Goal: Task Accomplishment & Management: Complete application form

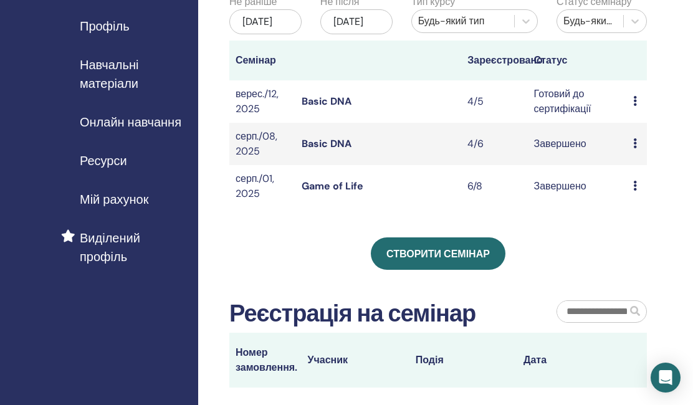
scroll to position [143, 1]
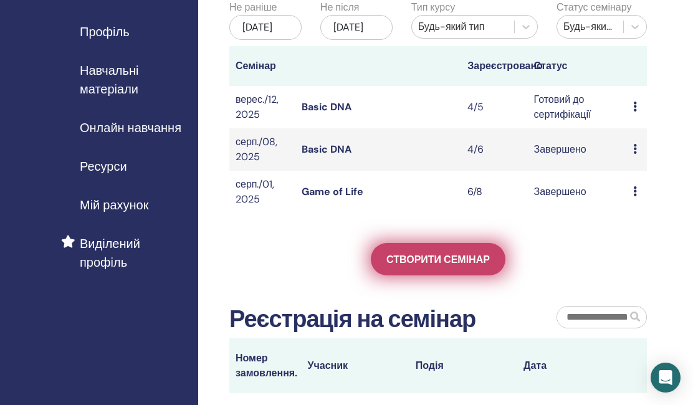
click at [423, 266] on span "Створити семінар" at bounding box center [437, 259] width 103 height 13
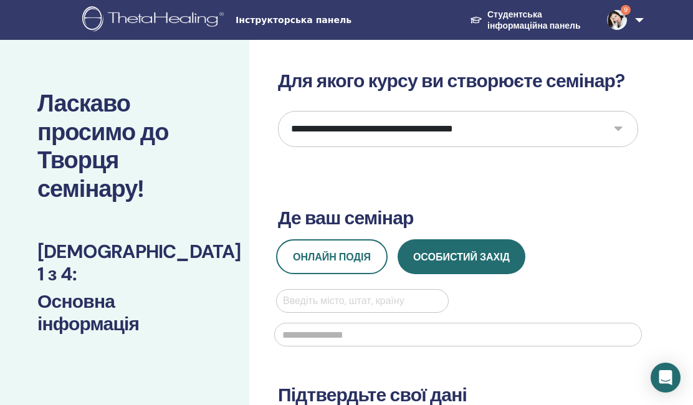
select select "*"
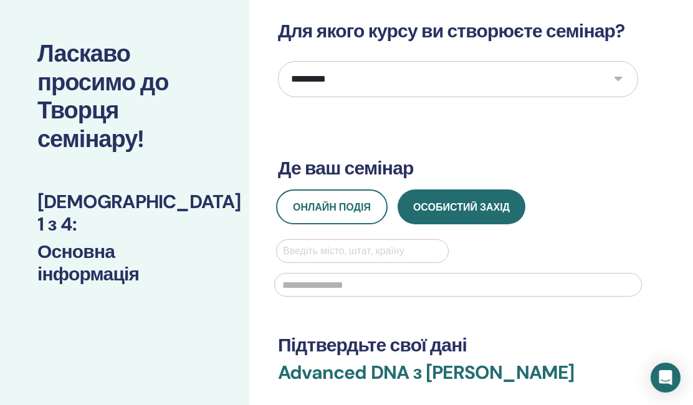
scroll to position [50, 0]
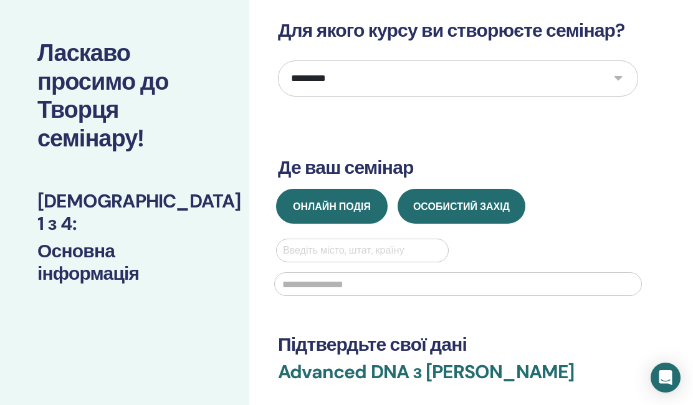
click at [335, 206] on span "Онлайн подія" at bounding box center [332, 206] width 78 height 13
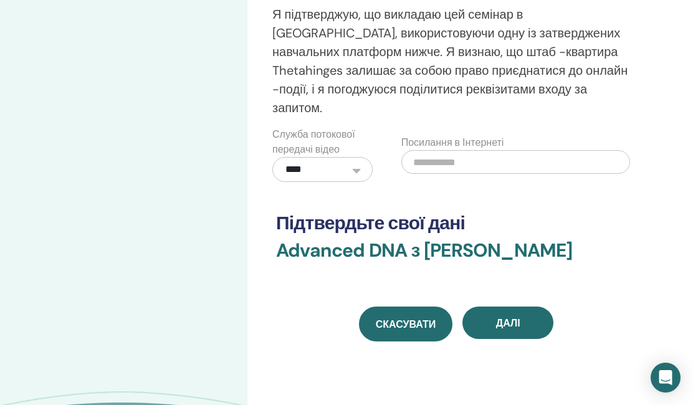
scroll to position [393, 2]
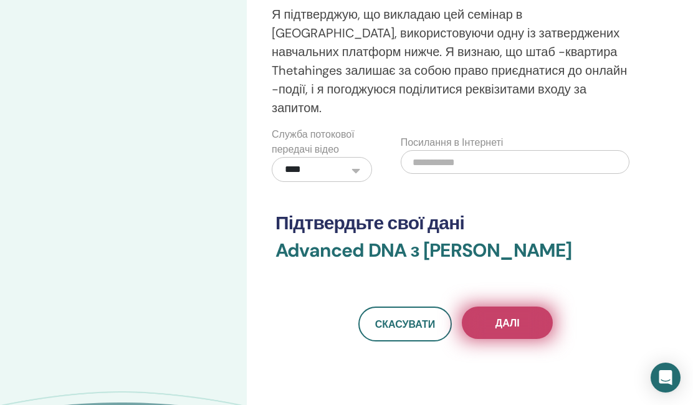
click at [509, 317] on span "Далі" at bounding box center [507, 323] width 24 height 13
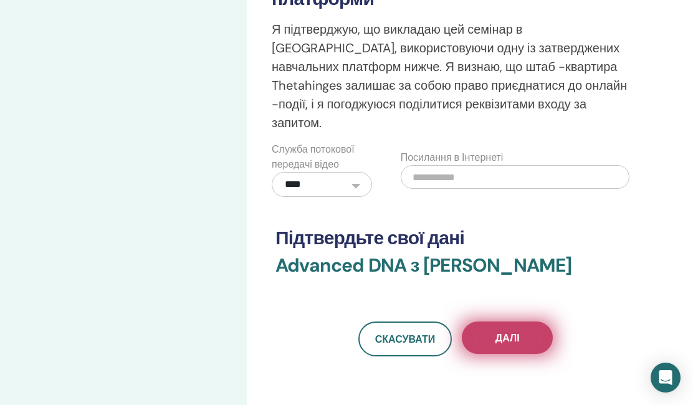
click at [518, 332] on span "Далі" at bounding box center [507, 338] width 24 height 13
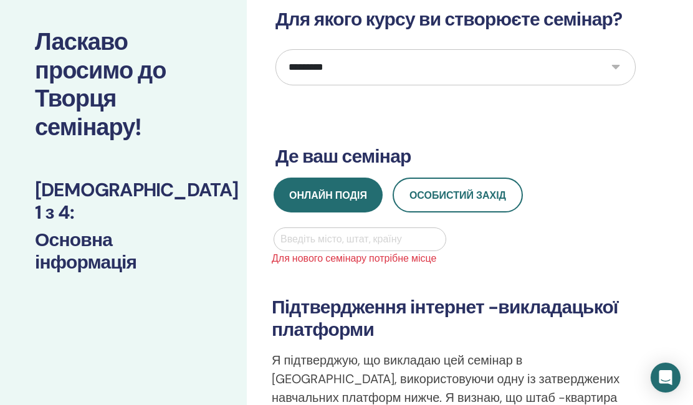
scroll to position [62, 2]
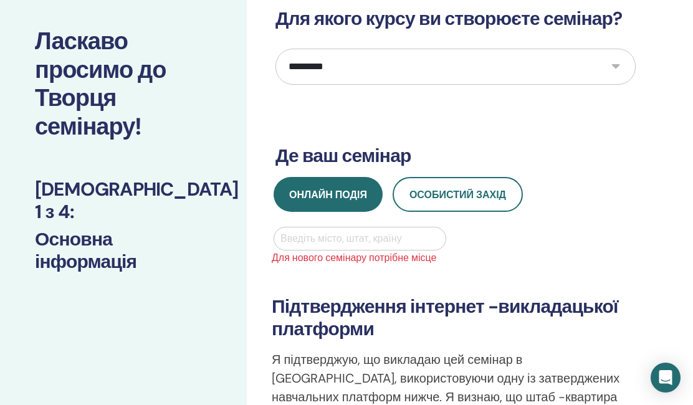
click at [391, 250] on div "Введіть місто, штат, країну" at bounding box center [360, 239] width 173 height 24
type input "*"
type input "**"
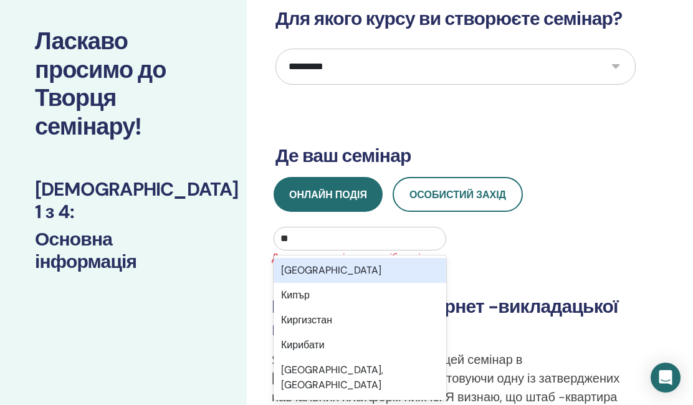
click at [397, 267] on div "Київ" at bounding box center [360, 270] width 173 height 25
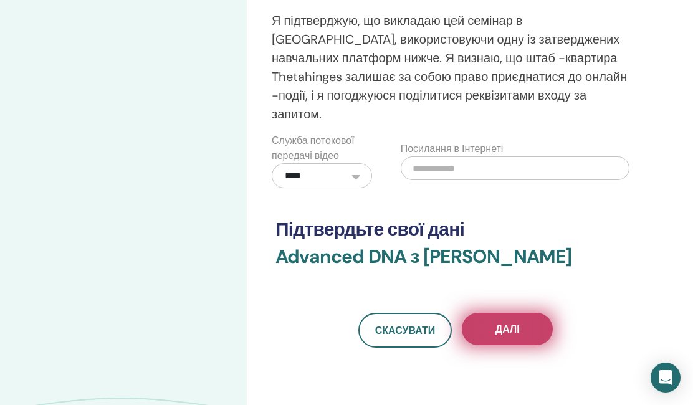
click at [524, 313] on button "Далі" at bounding box center [507, 329] width 91 height 32
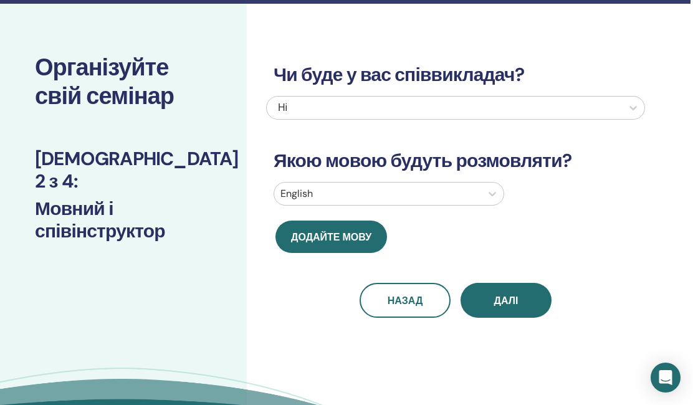
scroll to position [58, 3]
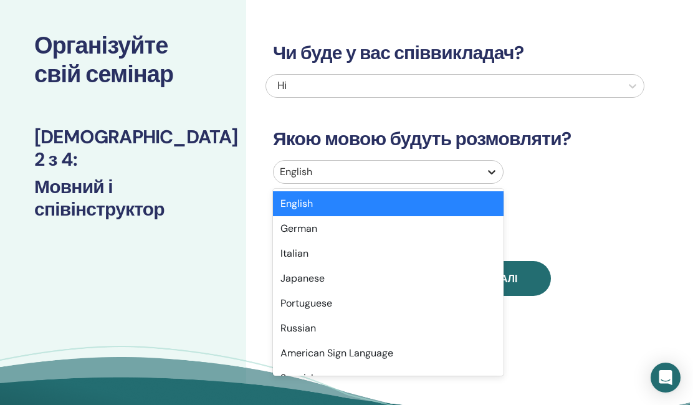
click at [498, 174] on icon at bounding box center [491, 172] width 12 height 12
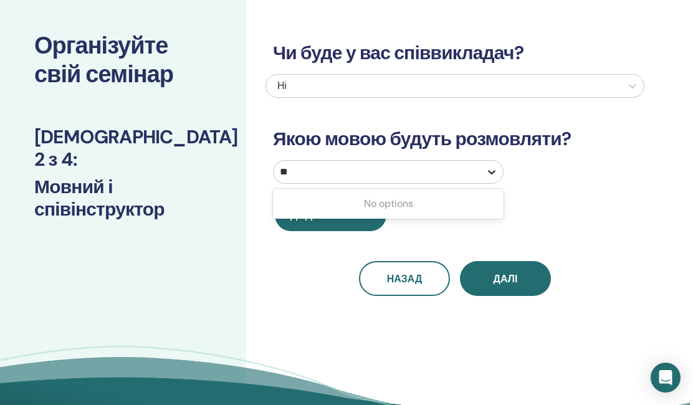
type input "*"
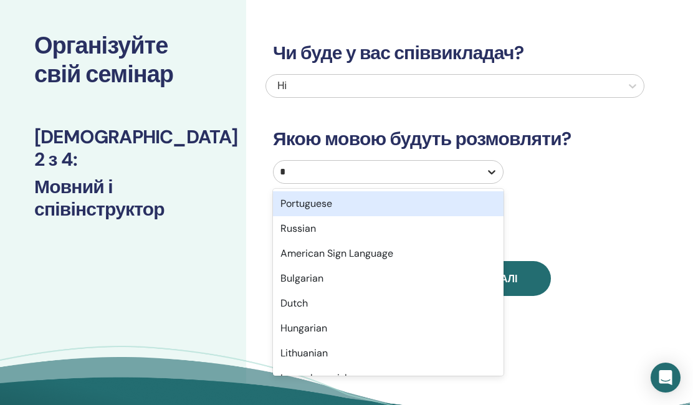
type input "**"
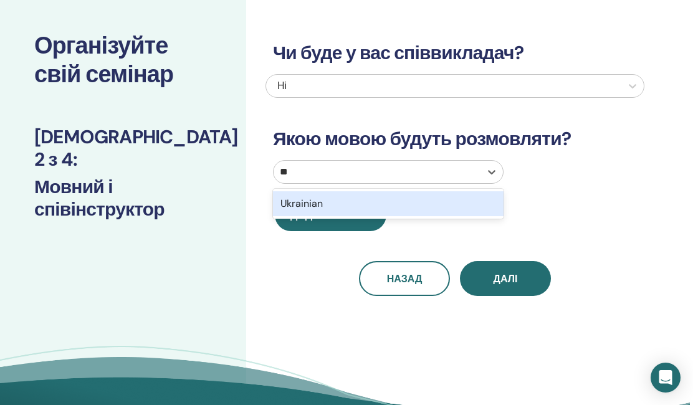
click at [478, 201] on div "Ukrainian" at bounding box center [388, 203] width 231 height 25
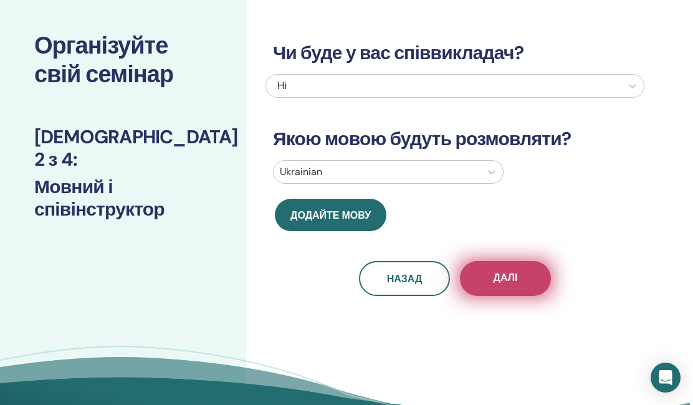
click at [500, 277] on span "Далі" at bounding box center [506, 279] width 24 height 16
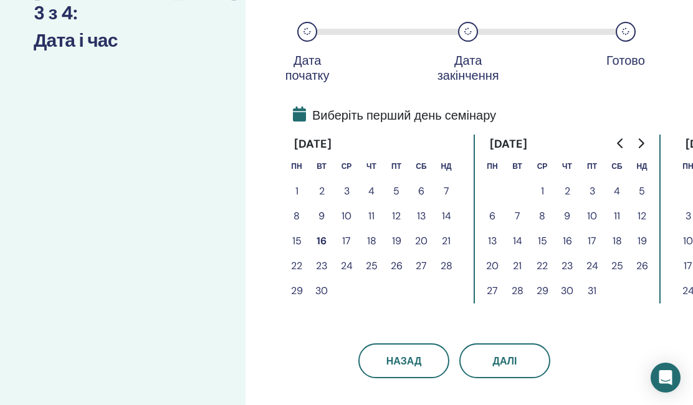
scroll to position [203, 4]
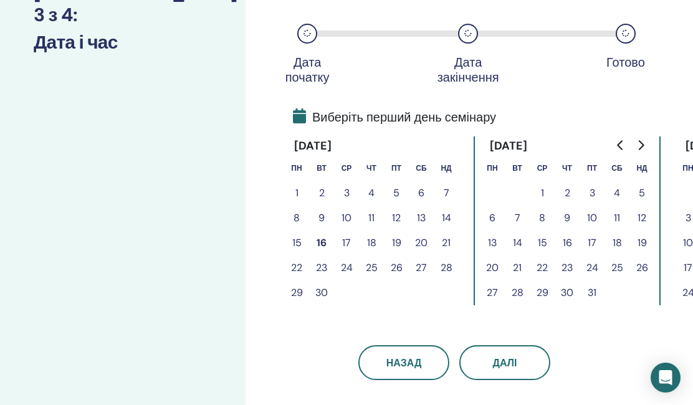
click at [396, 242] on button "19" at bounding box center [396, 243] width 25 height 25
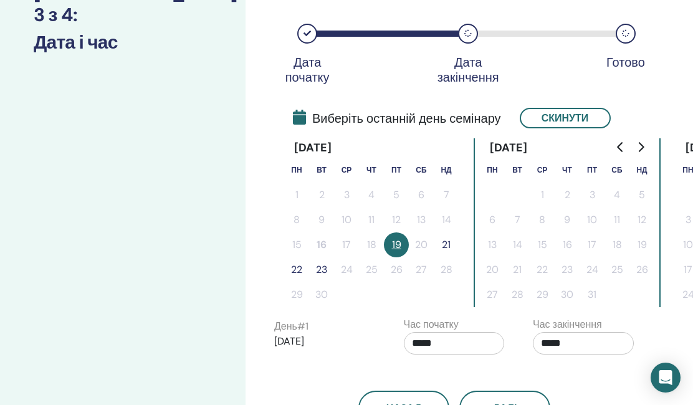
click at [445, 246] on button "21" at bounding box center [446, 244] width 25 height 25
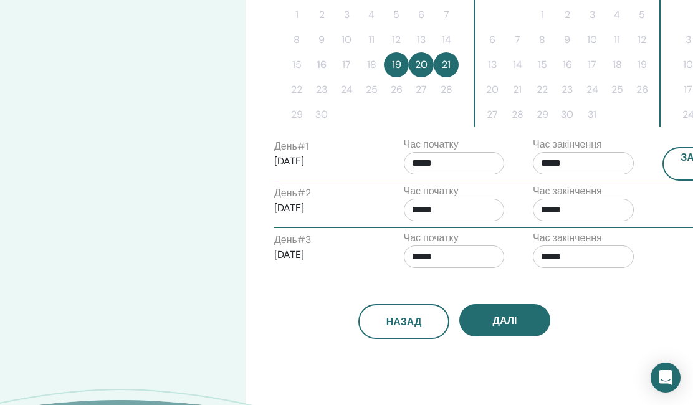
scroll to position [384, 4]
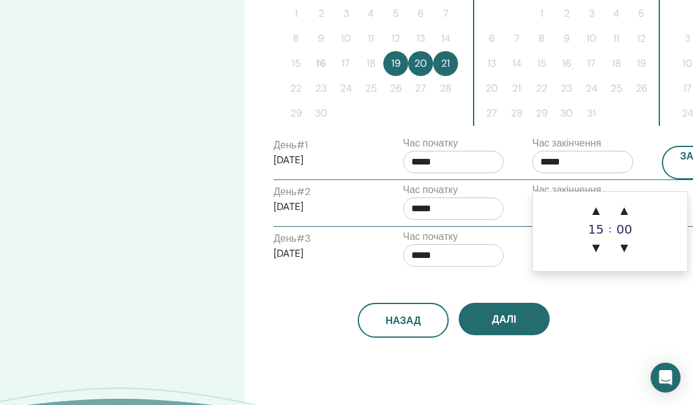
click at [613, 173] on input "*****" at bounding box center [582, 162] width 101 height 22
click at [457, 173] on input "*****" at bounding box center [453, 162] width 101 height 22
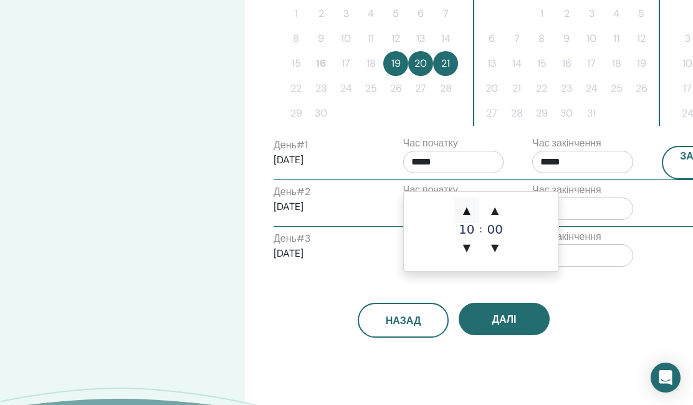
click at [468, 216] on span "▲" at bounding box center [466, 210] width 25 height 25
type input "*****"
click at [601, 173] on input "*****" at bounding box center [582, 162] width 101 height 22
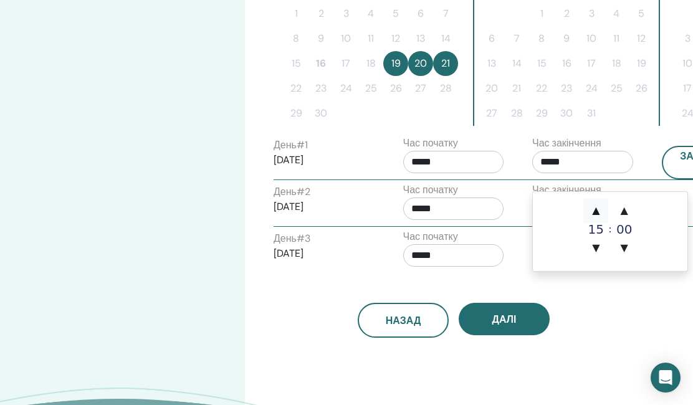
click at [596, 213] on span "▲" at bounding box center [595, 210] width 25 height 25
click at [596, 211] on span "▲" at bounding box center [595, 210] width 25 height 25
type input "*****"
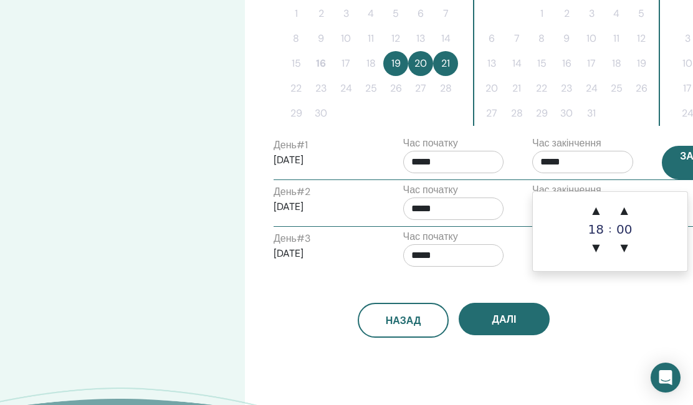
type input "*****"
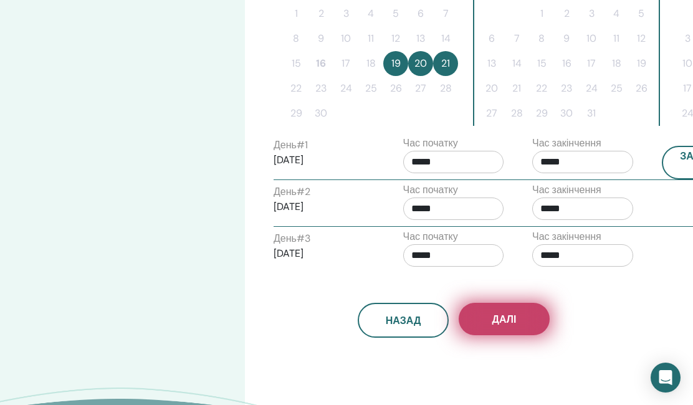
click at [508, 326] on span "Далі" at bounding box center [504, 319] width 24 height 13
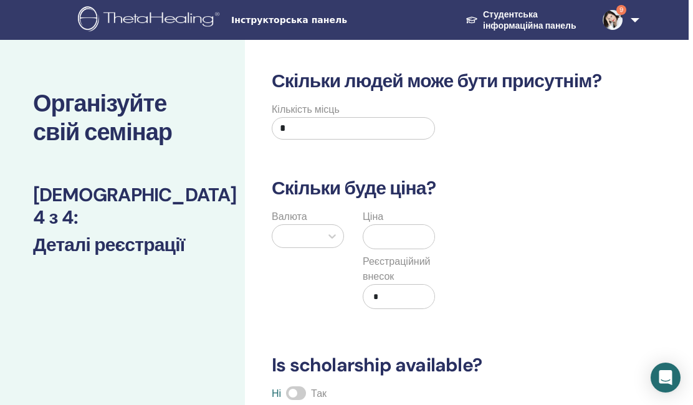
scroll to position [0, 4]
drag, startPoint x: 312, startPoint y: 127, endPoint x: 230, endPoint y: 128, distance: 81.6
click at [230, 127] on div "Організуйте свій семінар Крок 4 з 4 : Деталі реєстрації Скільки людей може бути…" at bounding box center [370, 398] width 748 height 717
type input "*"
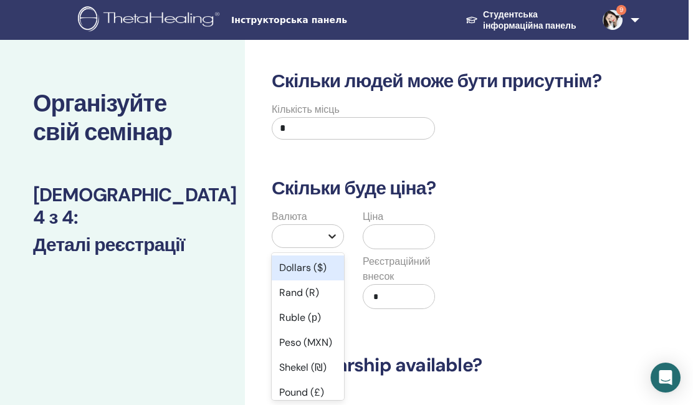
click at [328, 232] on div at bounding box center [332, 236] width 22 height 22
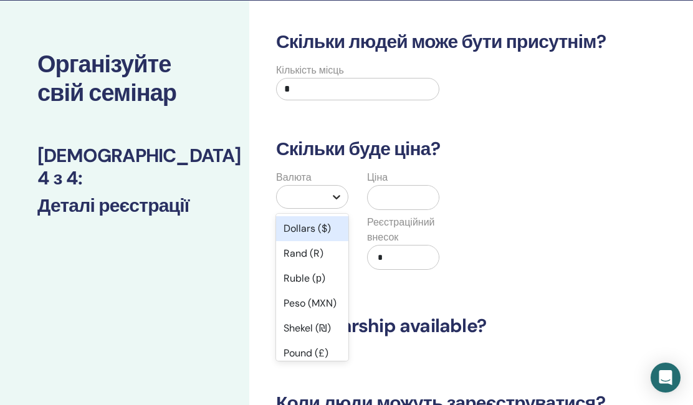
scroll to position [40, 0]
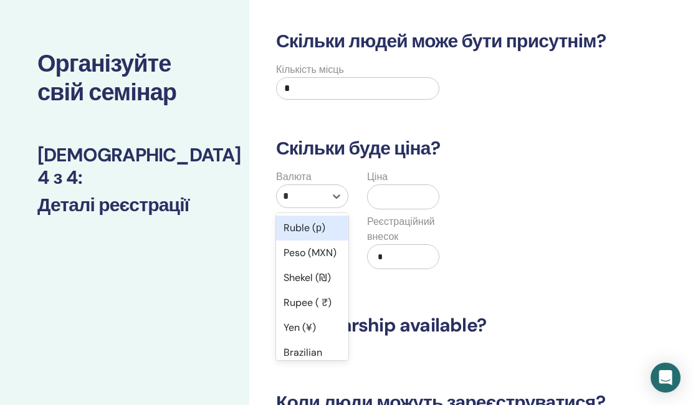
type input "**"
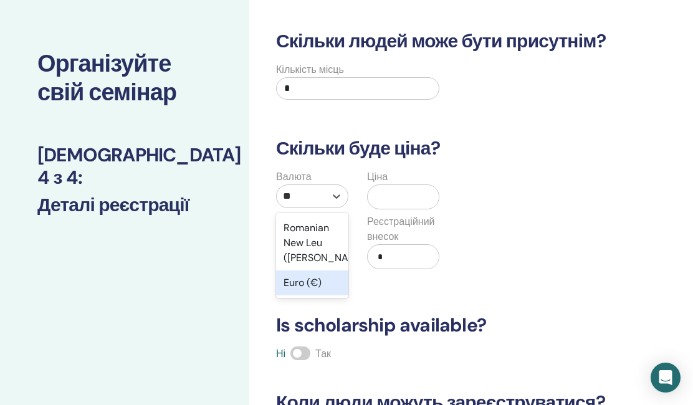
click at [311, 284] on div "Euro (€)" at bounding box center [312, 282] width 72 height 25
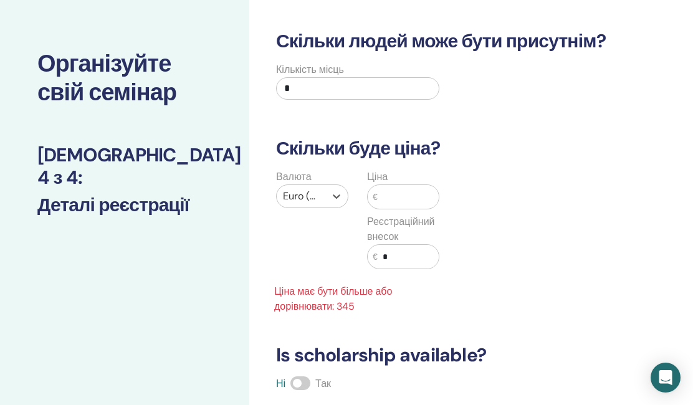
click at [411, 193] on input "text" at bounding box center [408, 197] width 61 height 24
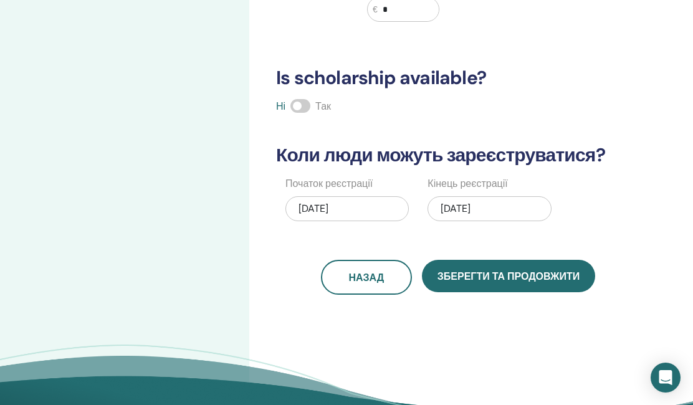
scroll to position [295, 0]
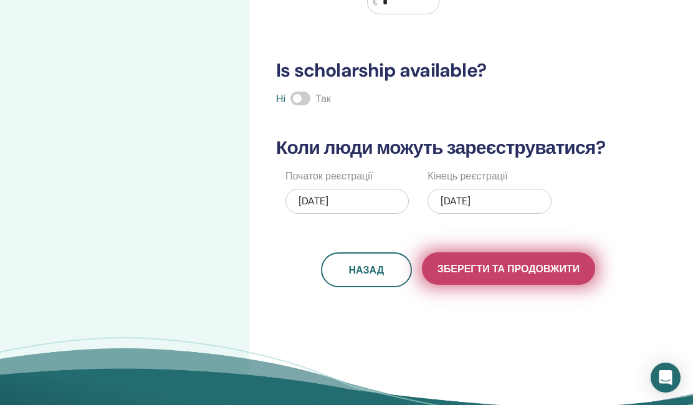
type input "***"
click at [523, 272] on span "Зберегти та продовжити" at bounding box center [508, 268] width 142 height 13
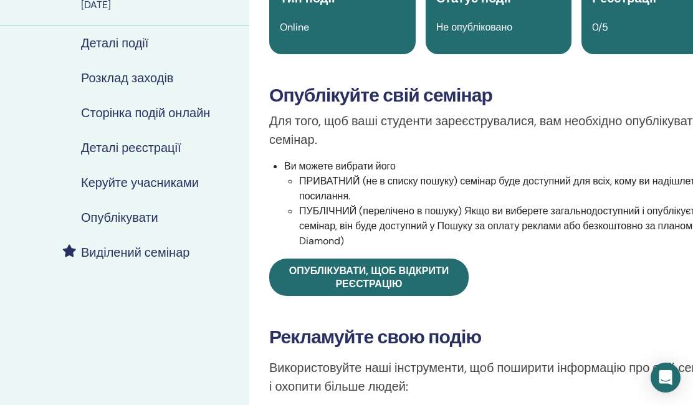
scroll to position [128, 0]
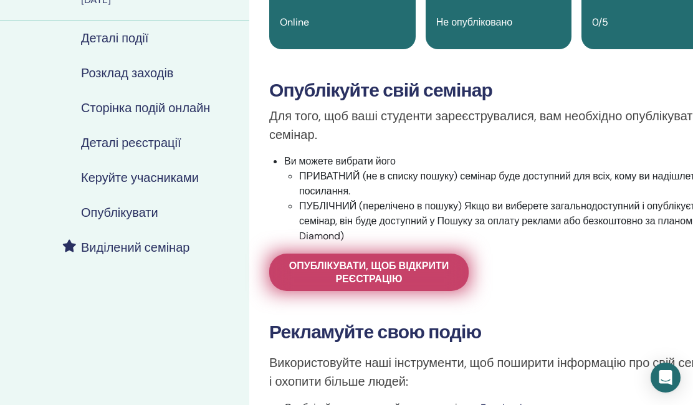
click at [394, 262] on span "Опублікувати, щоб відкрити реєстрацію" at bounding box center [369, 272] width 168 height 26
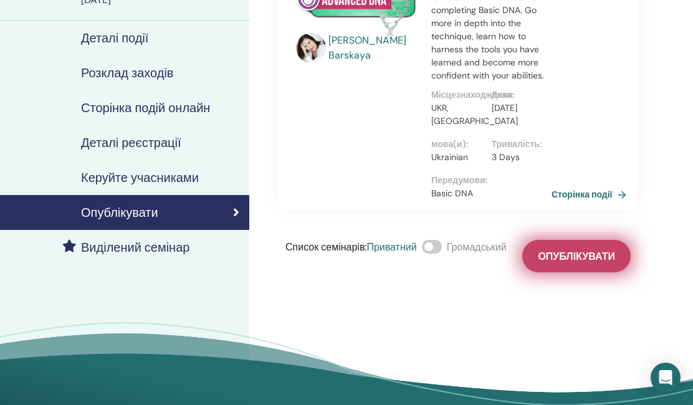
click at [578, 254] on span "Опублікувати" at bounding box center [576, 256] width 77 height 13
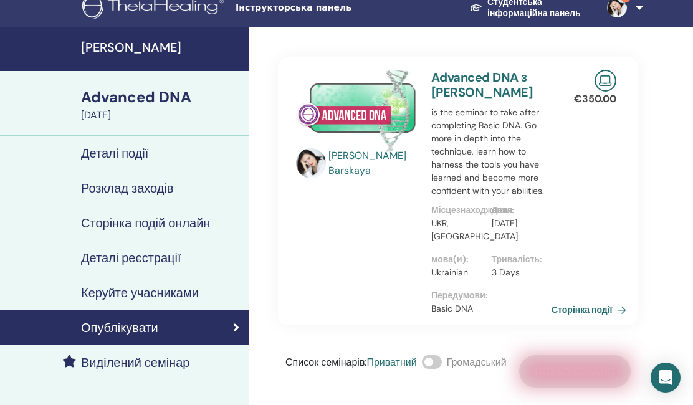
scroll to position [11, 0]
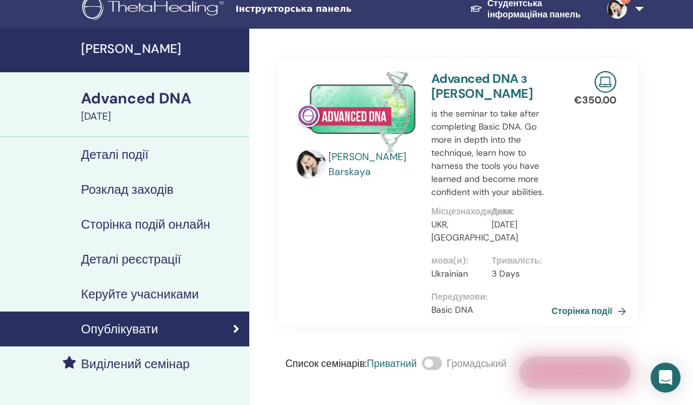
click at [123, 224] on h4 "Сторінка подій онлайн" at bounding box center [145, 224] width 129 height 15
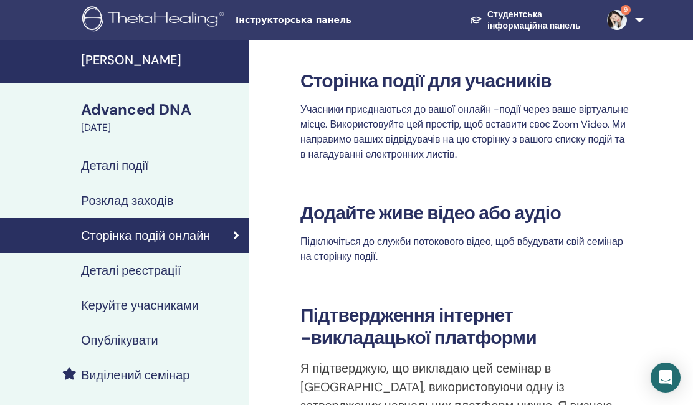
click at [141, 162] on h4 "Деталі події" at bounding box center [114, 165] width 67 height 15
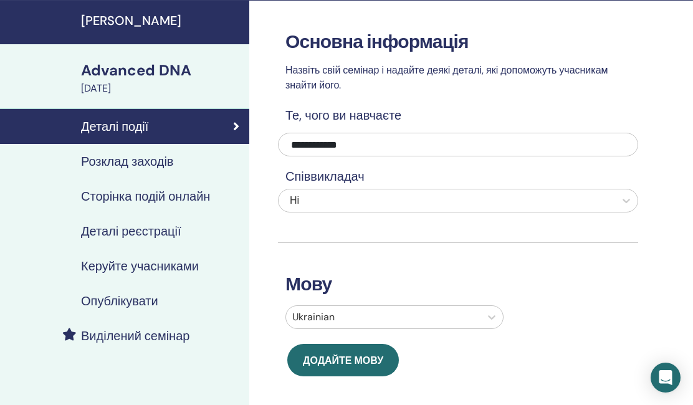
scroll to position [38, 0]
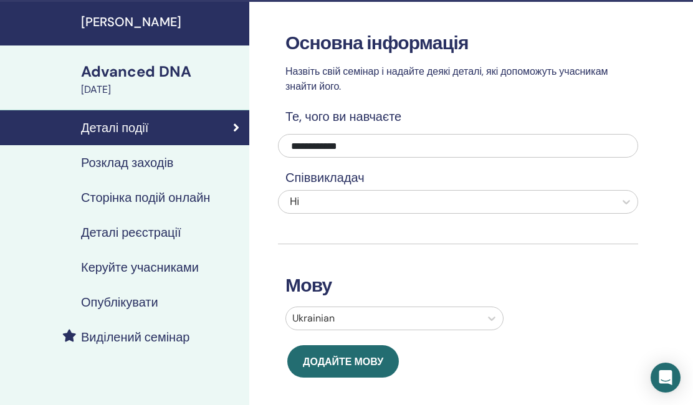
click at [130, 71] on div "Advanced DNA" at bounding box center [161, 71] width 161 height 21
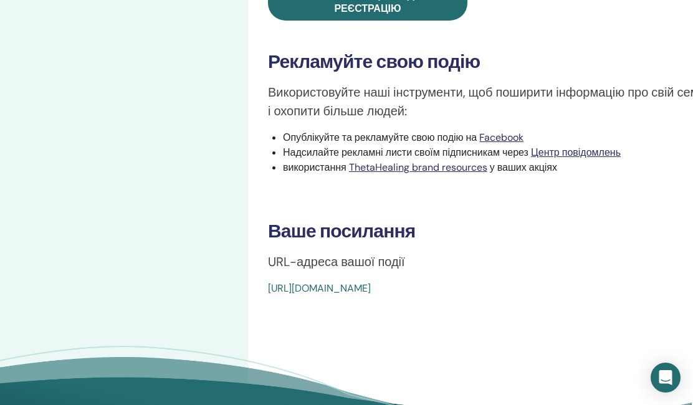
scroll to position [399, 2]
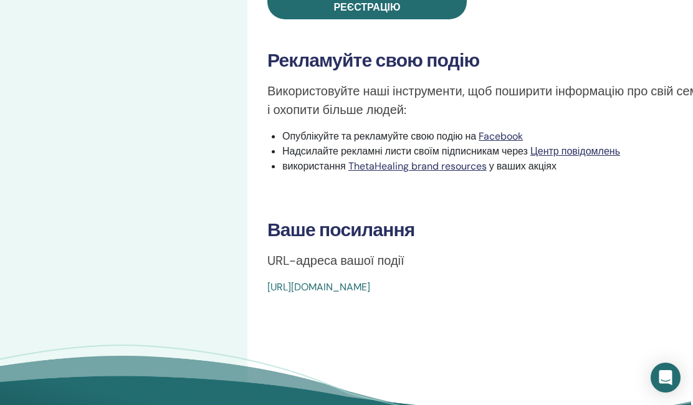
drag, startPoint x: 557, startPoint y: 288, endPoint x: 267, endPoint y: 286, distance: 290.4
copy link "[URL][DOMAIN_NAME]"
